Goal: Obtain resource: Obtain resource

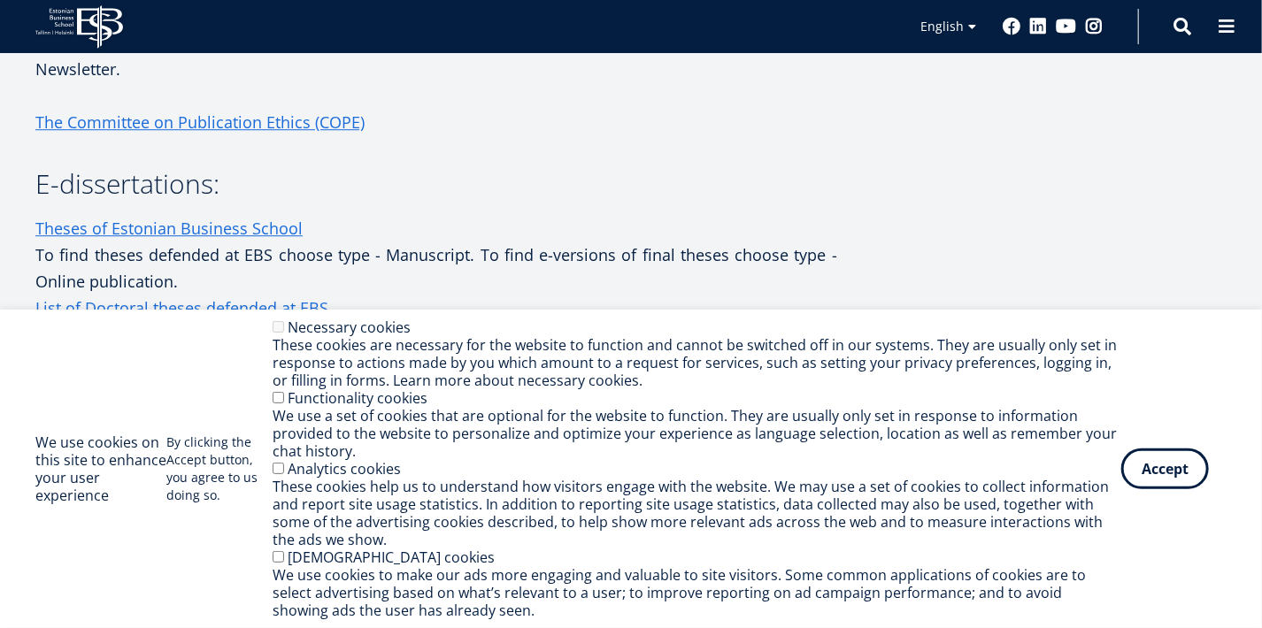
scroll to position [2301, 0]
click at [1168, 465] on button "Accept" at bounding box center [1165, 465] width 88 height 41
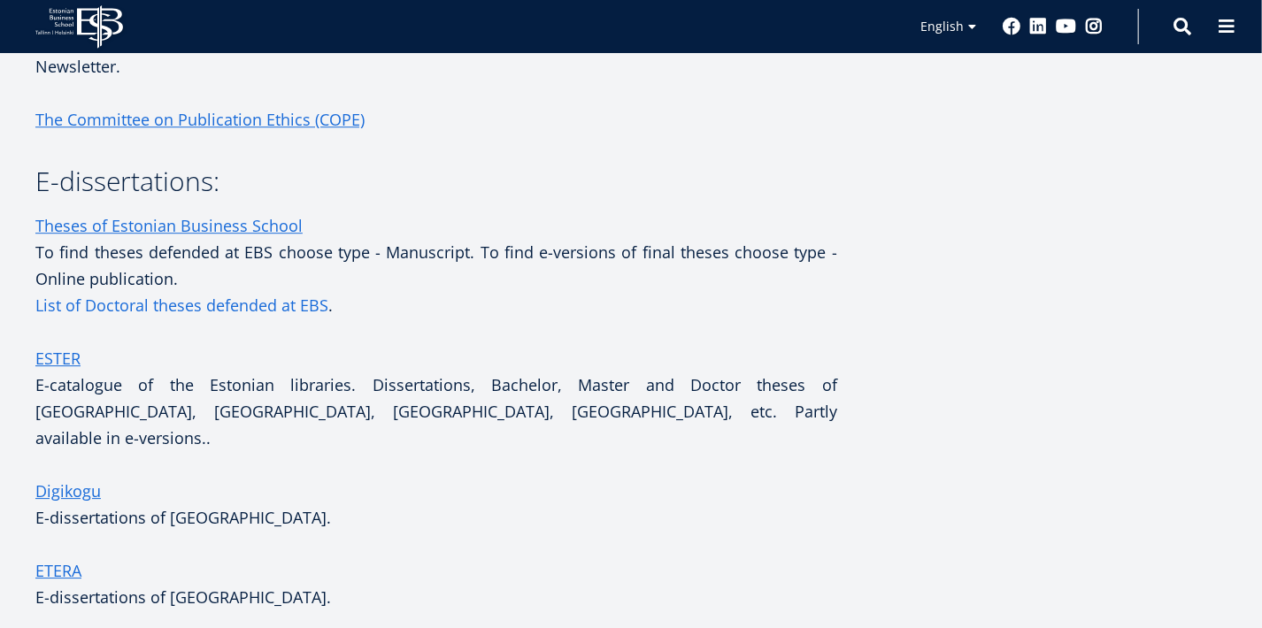
click at [227, 319] on link "List of Doctoral theses defended at EBS" at bounding box center [181, 305] width 293 height 27
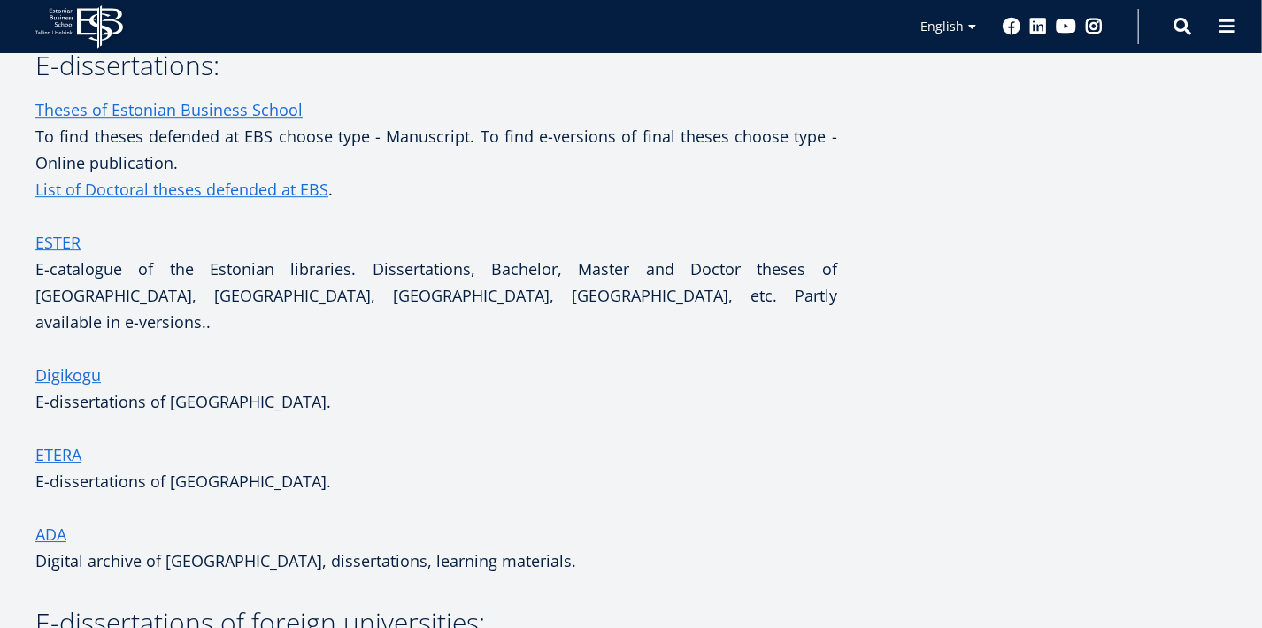
scroll to position [2389, 0]
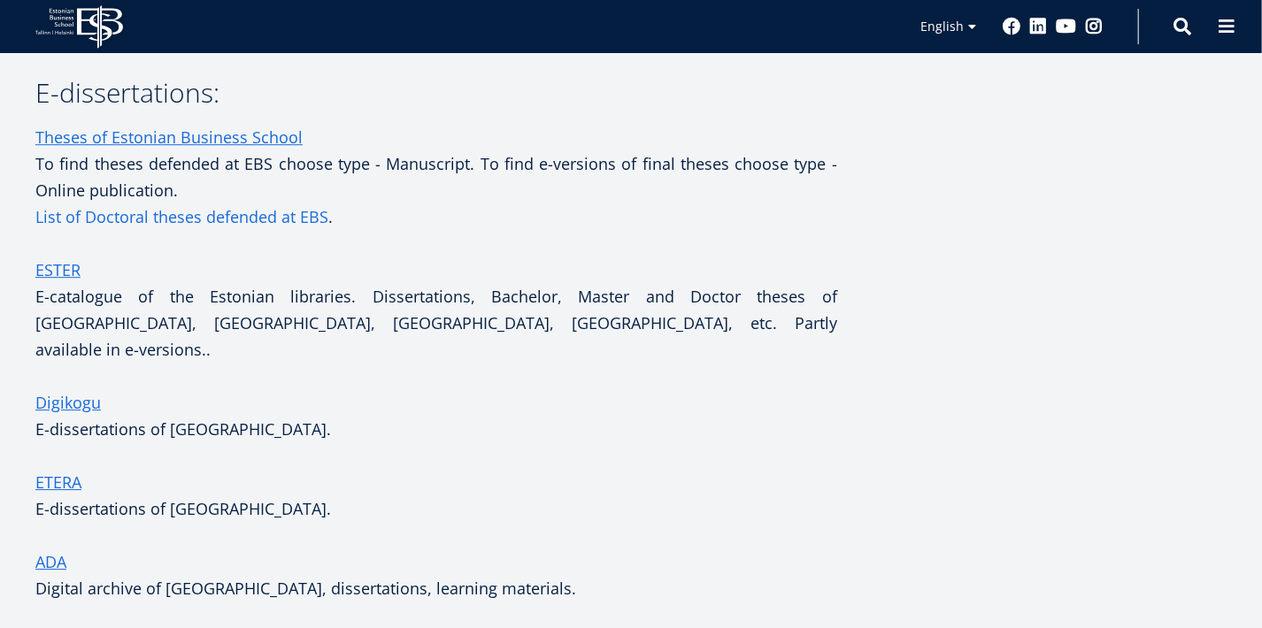
click at [265, 230] on link "List of Doctoral theses defended at EBS" at bounding box center [181, 217] width 293 height 27
